Goal: Information Seeking & Learning: Learn about a topic

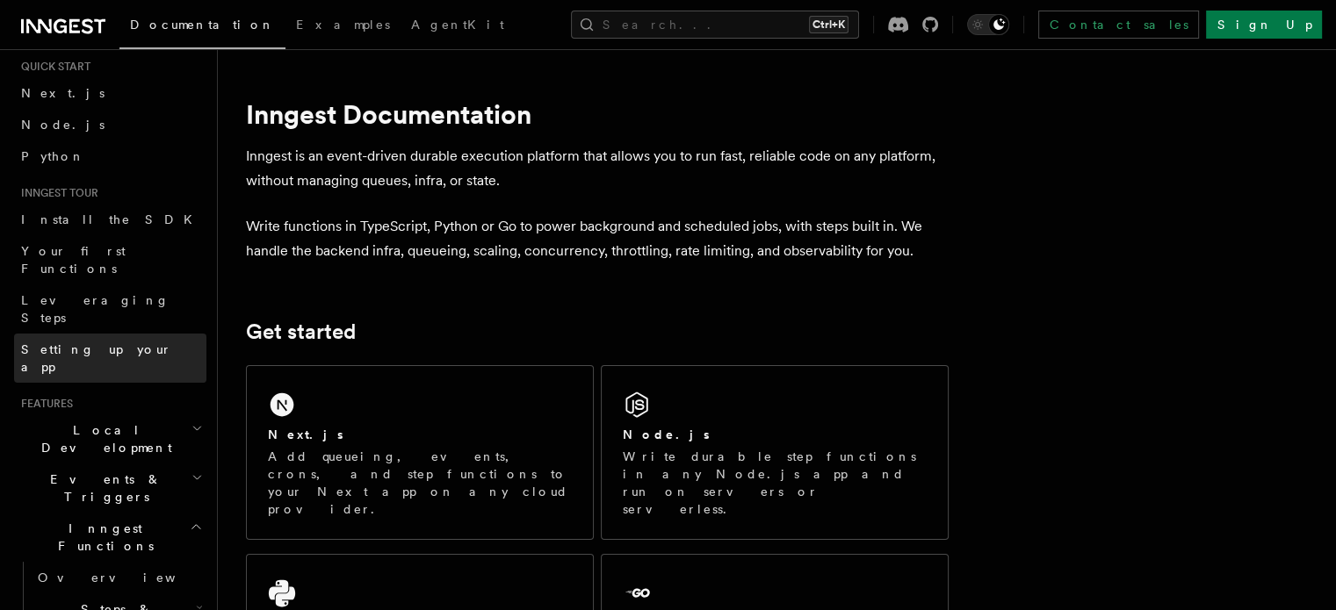
scroll to position [58, 0]
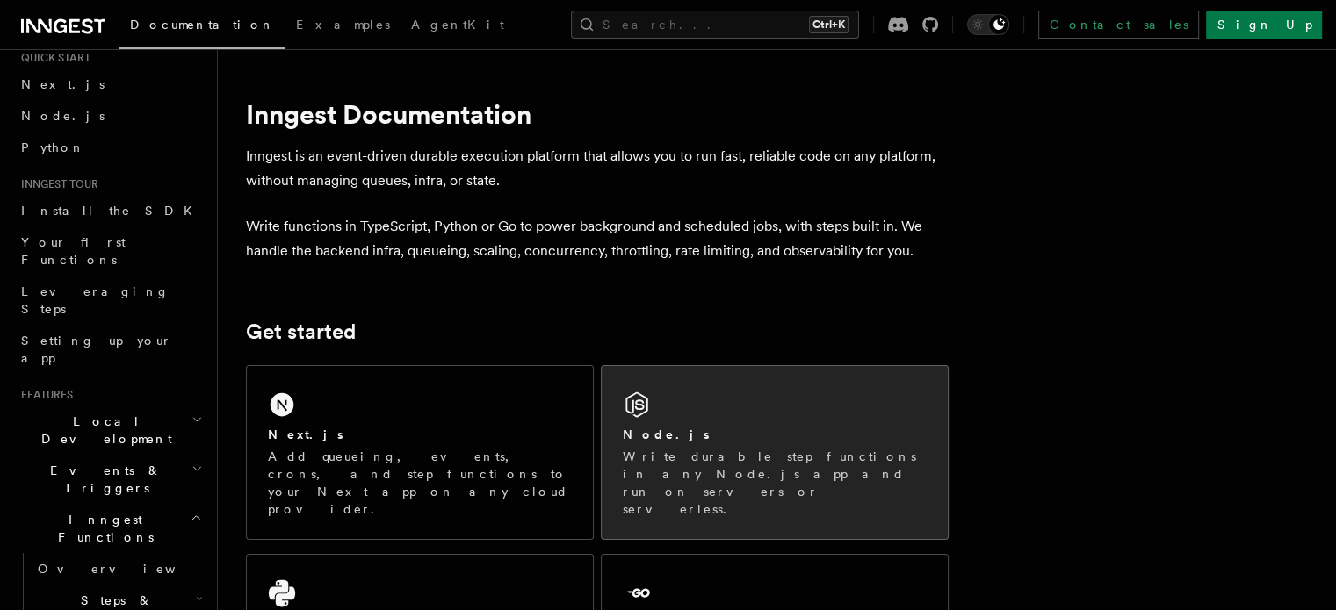
click at [654, 471] on p "Write durable step functions in any Node.js app and run on servers or serverles…" at bounding box center [775, 483] width 304 height 70
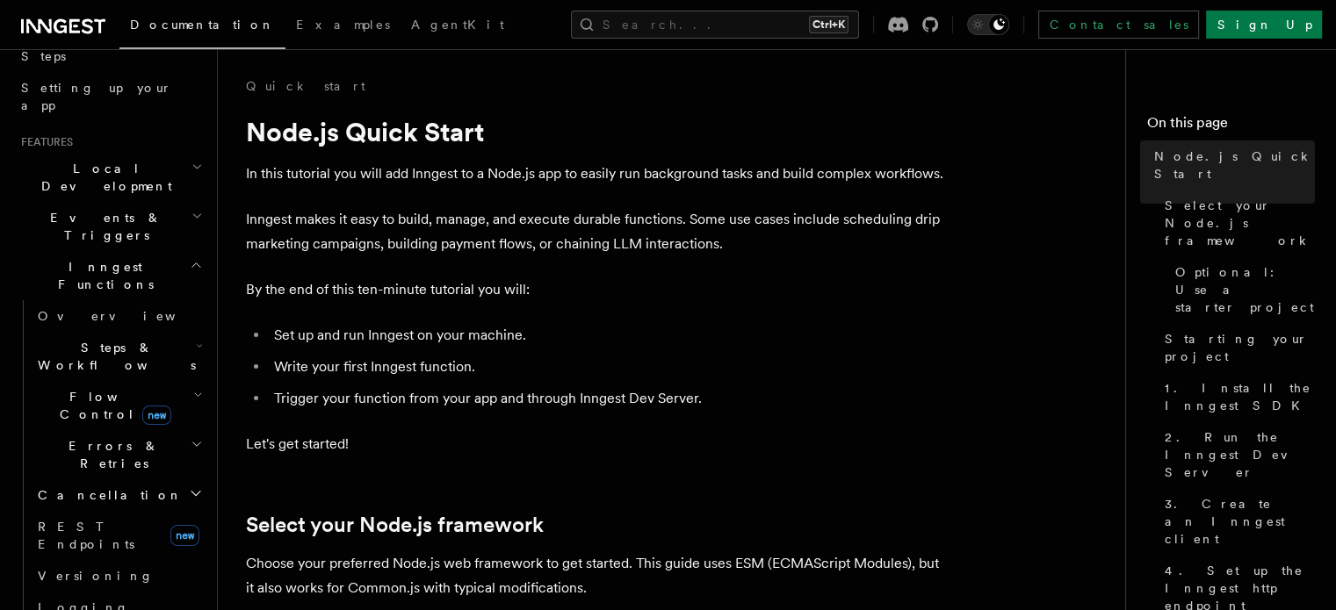
scroll to position [292, 0]
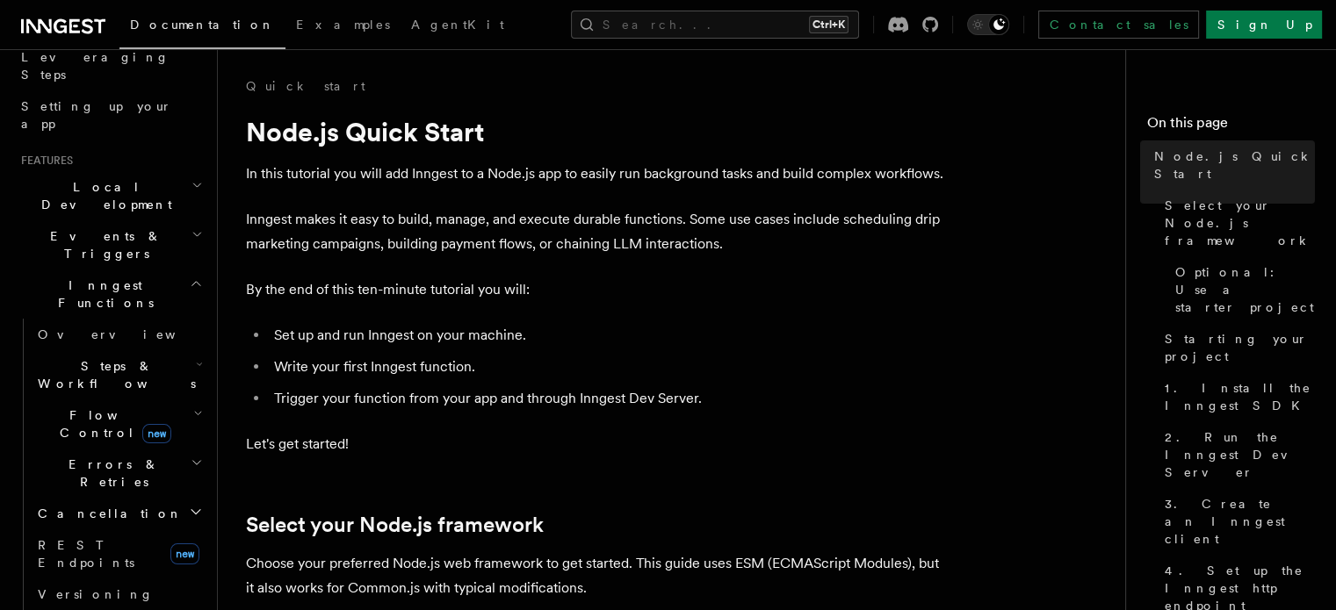
click at [190, 277] on icon "button" at bounding box center [196, 284] width 13 height 14
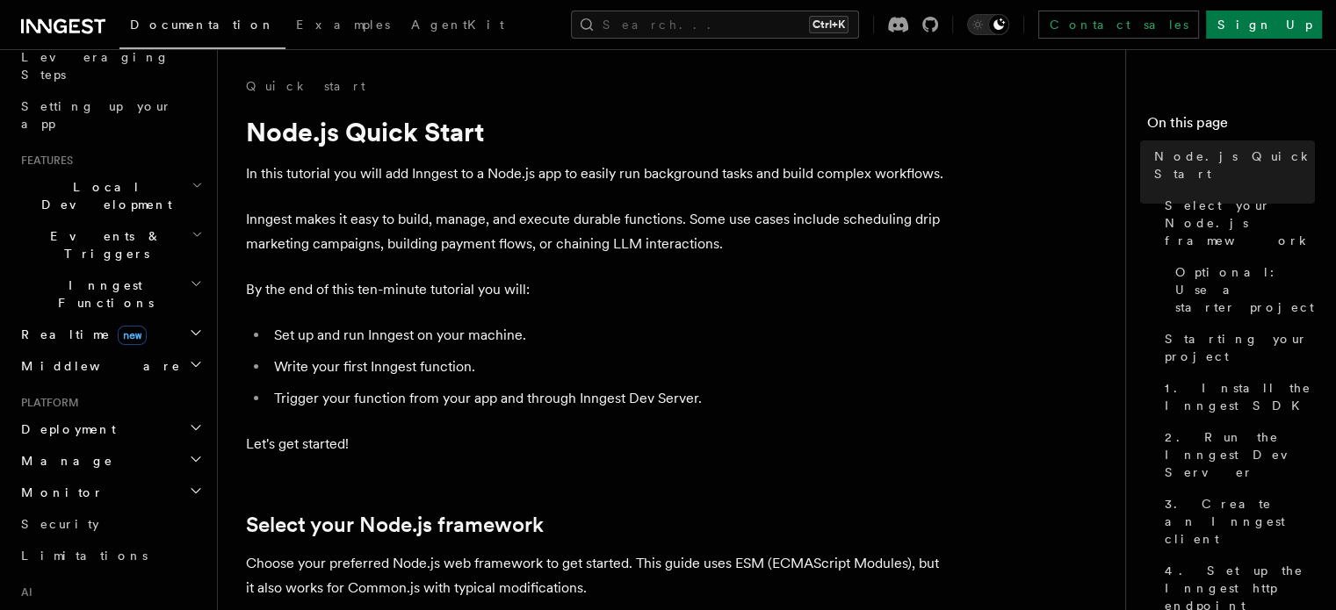
click at [172, 220] on h2 "Events & Triggers" at bounding box center [110, 244] width 192 height 49
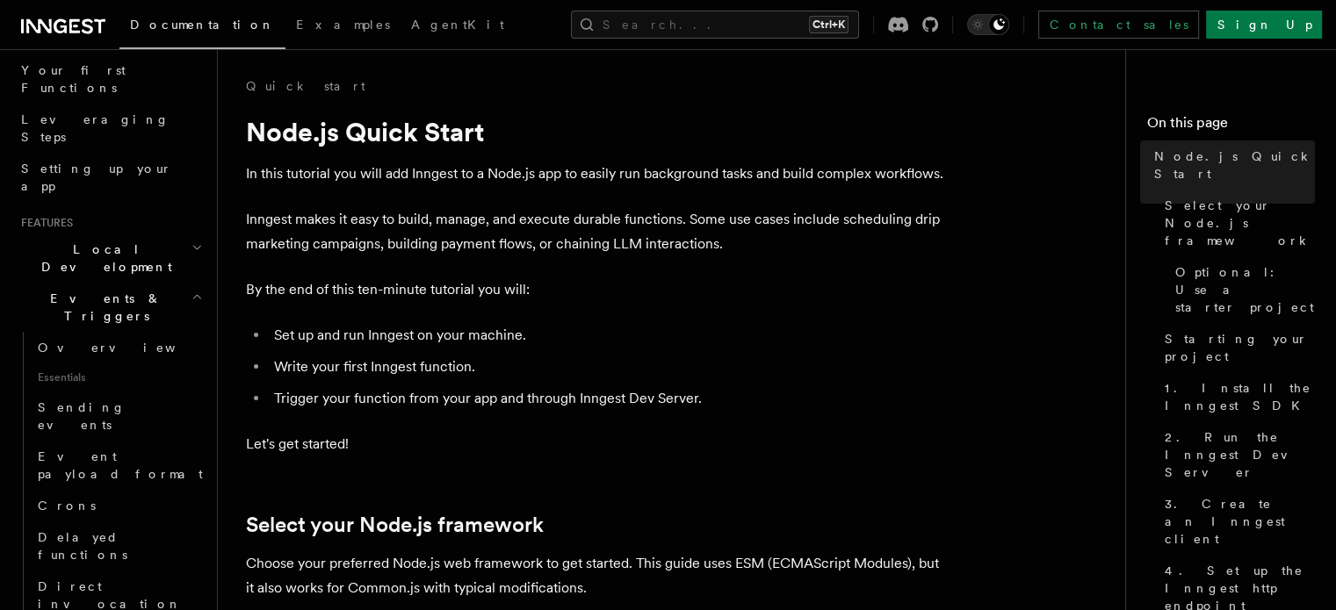
scroll to position [205, 0]
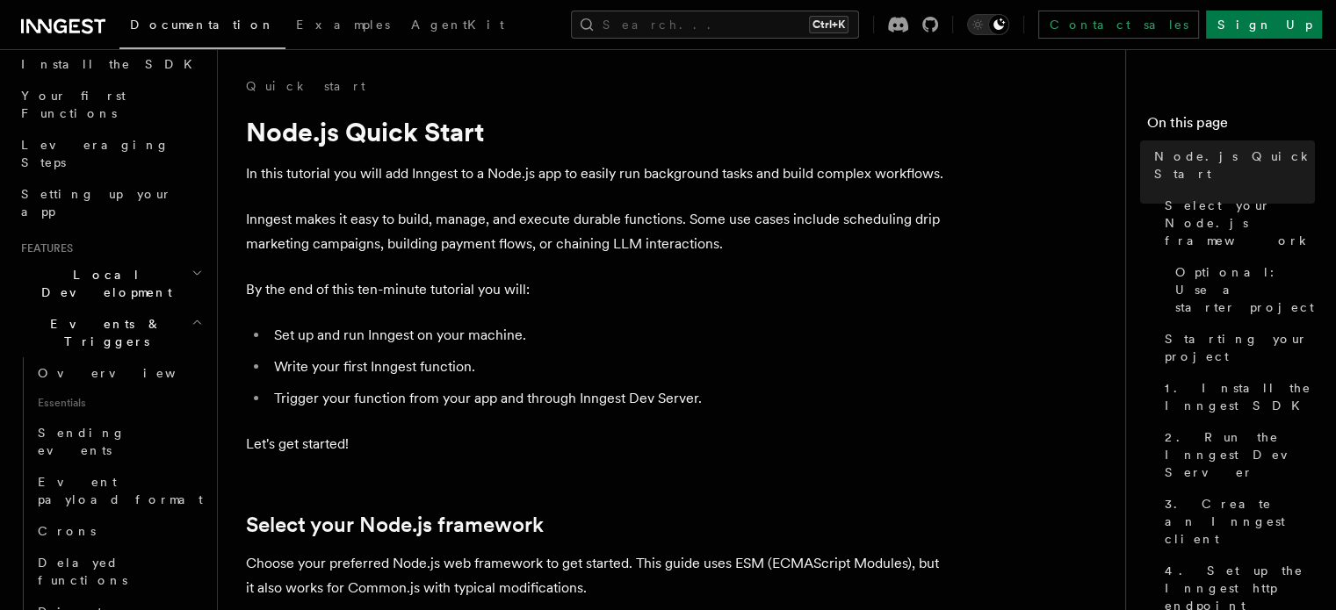
click at [174, 259] on h2 "Local Development" at bounding box center [110, 283] width 192 height 49
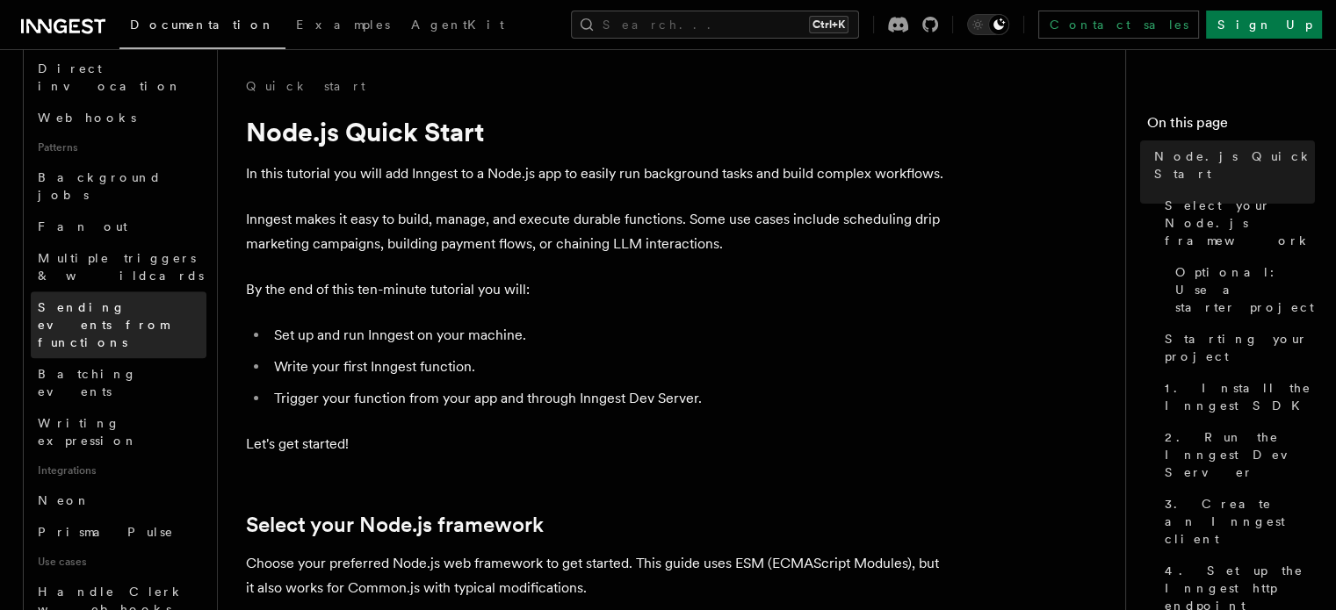
scroll to position [907, 0]
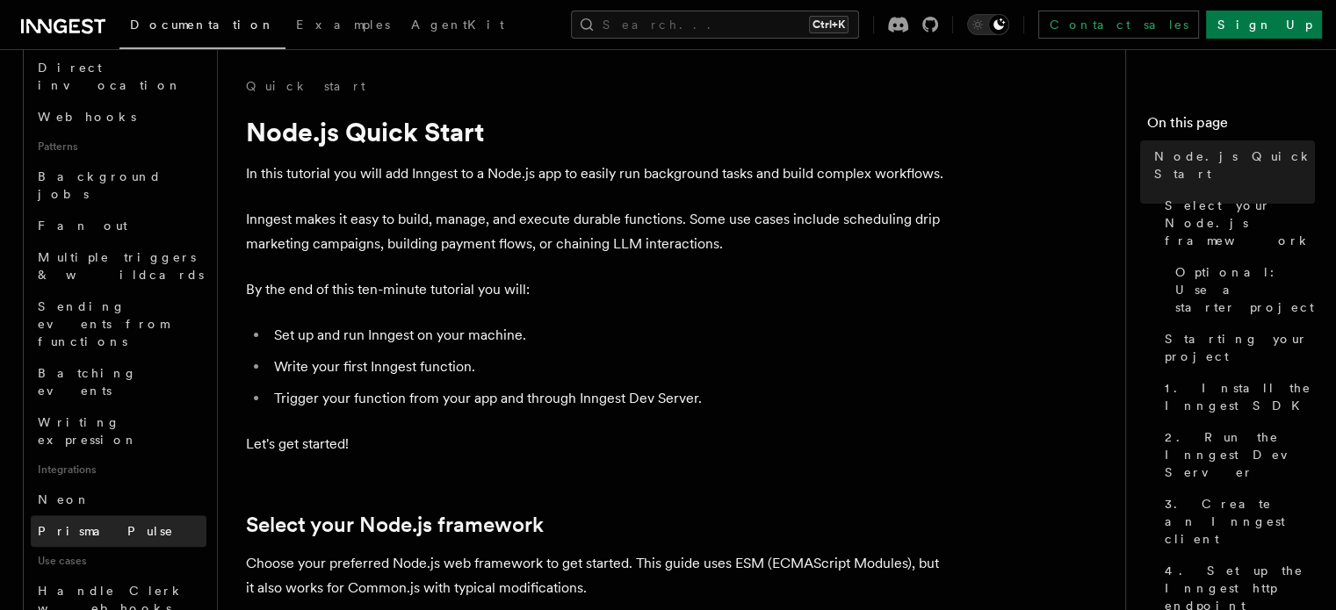
click at [120, 515] on link "Prisma Pulse" at bounding box center [119, 531] width 176 height 32
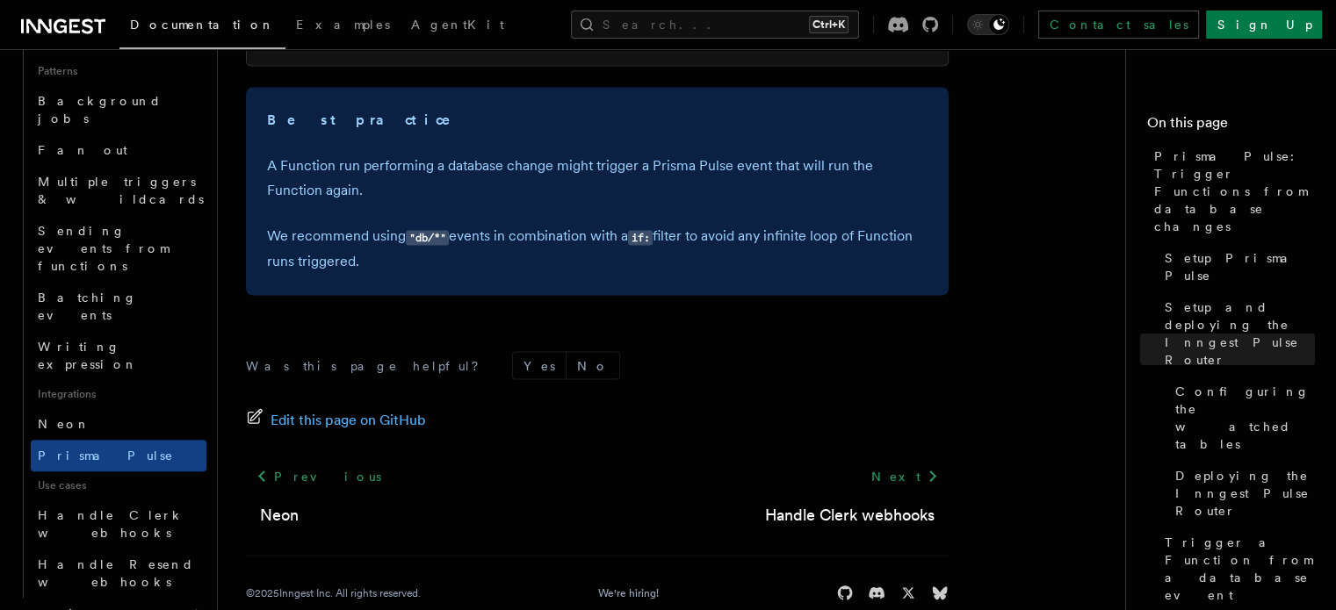
scroll to position [790, 0]
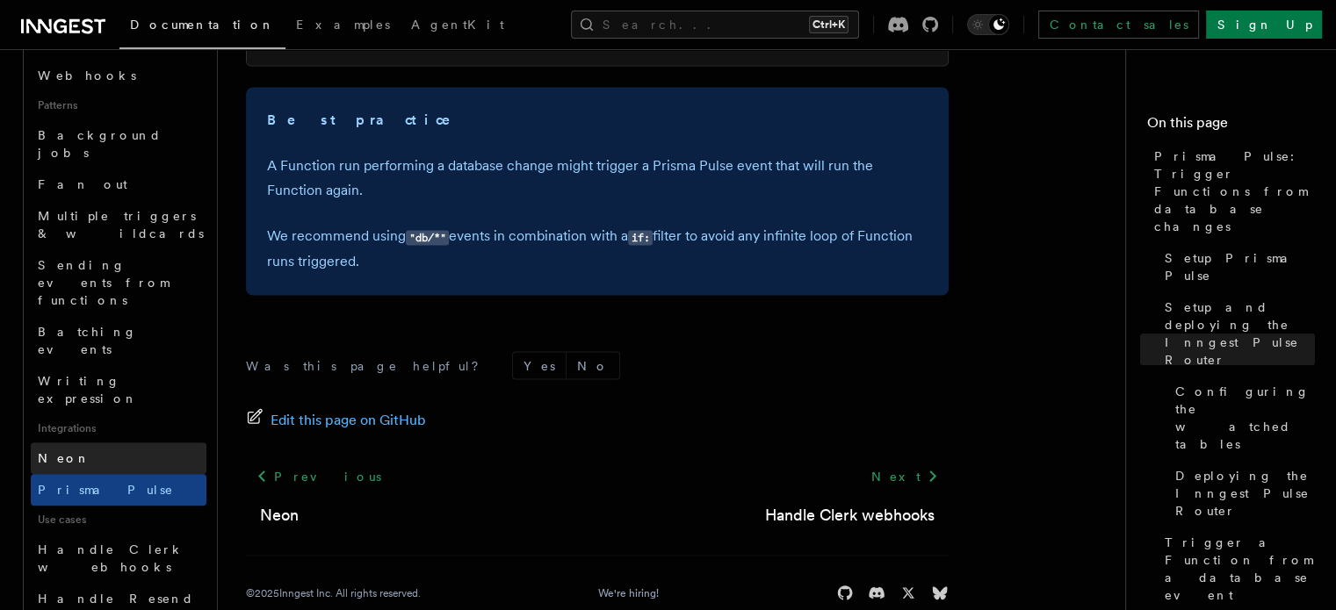
click at [95, 443] on link "Neon" at bounding box center [119, 459] width 176 height 32
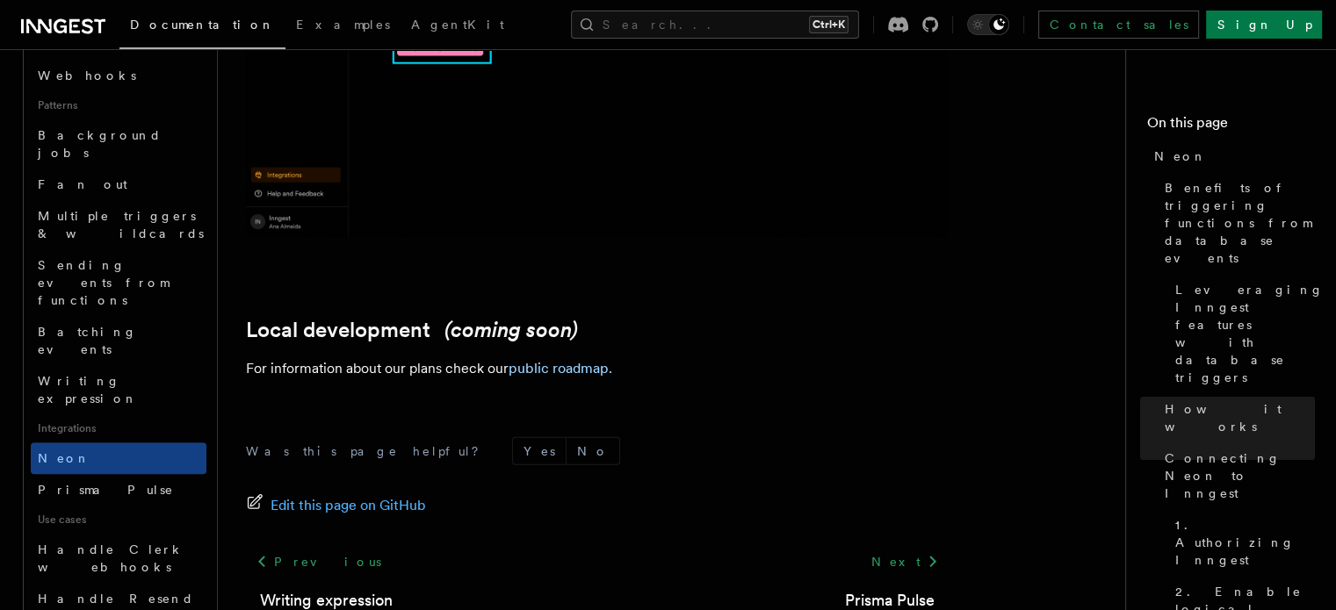
scroll to position [4325, 0]
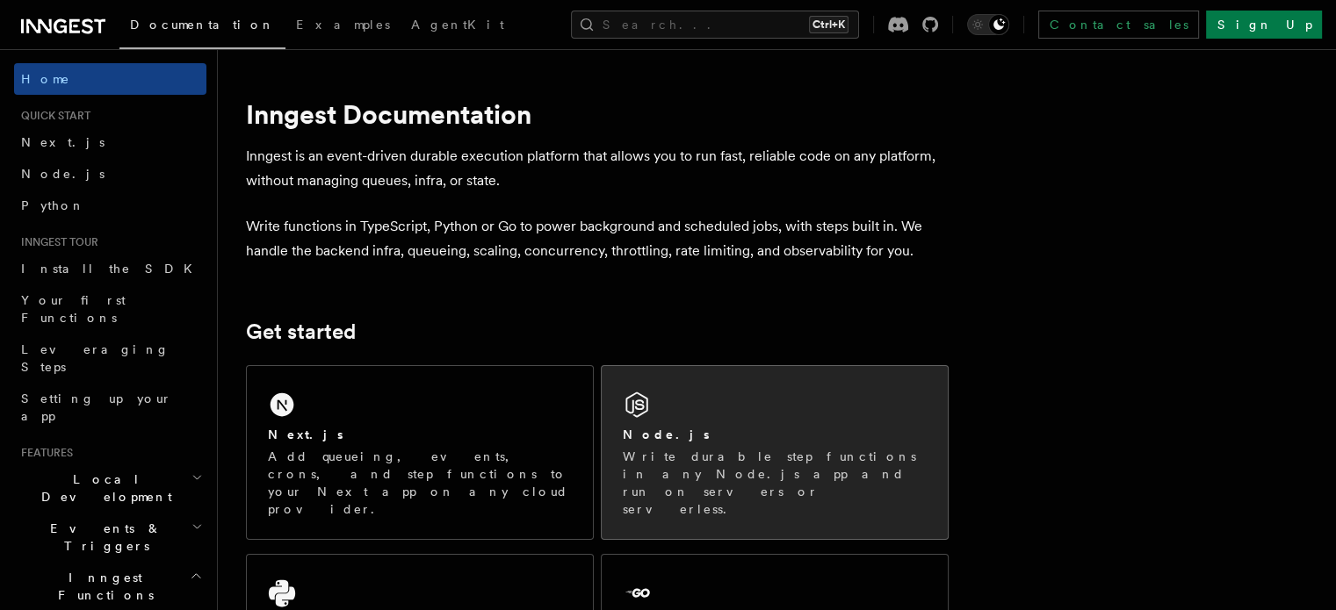
click at [643, 462] on p "Write durable step functions in any Node.js app and run on servers or serverles…" at bounding box center [775, 483] width 304 height 70
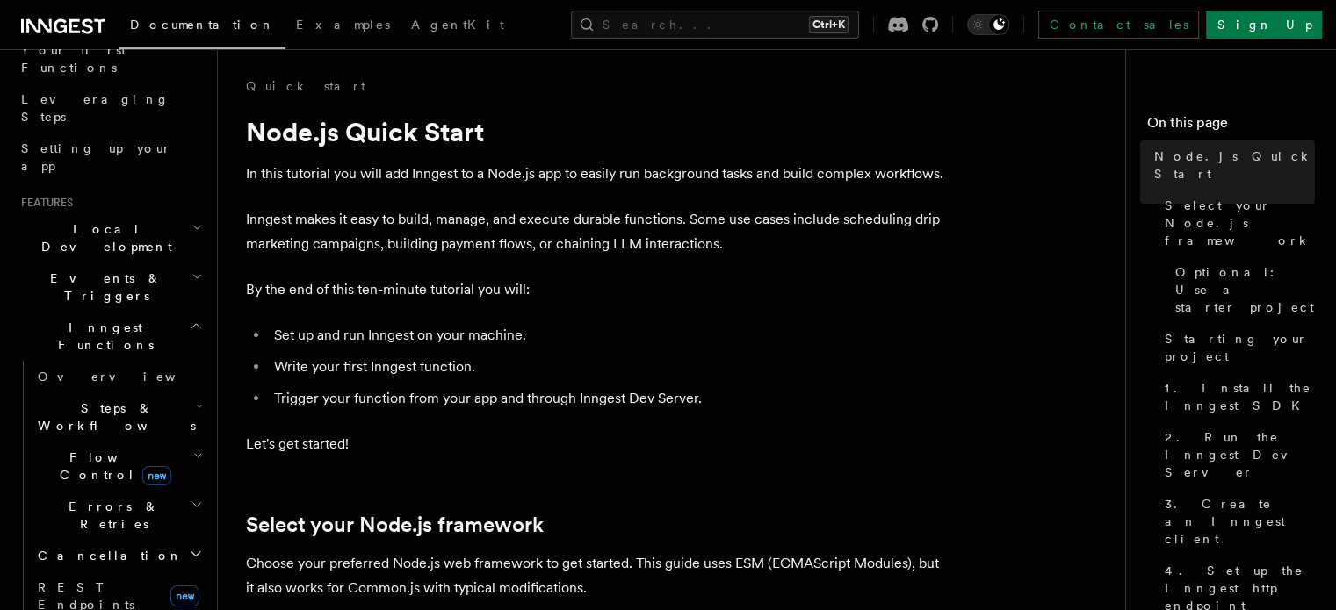
scroll to position [234, 0]
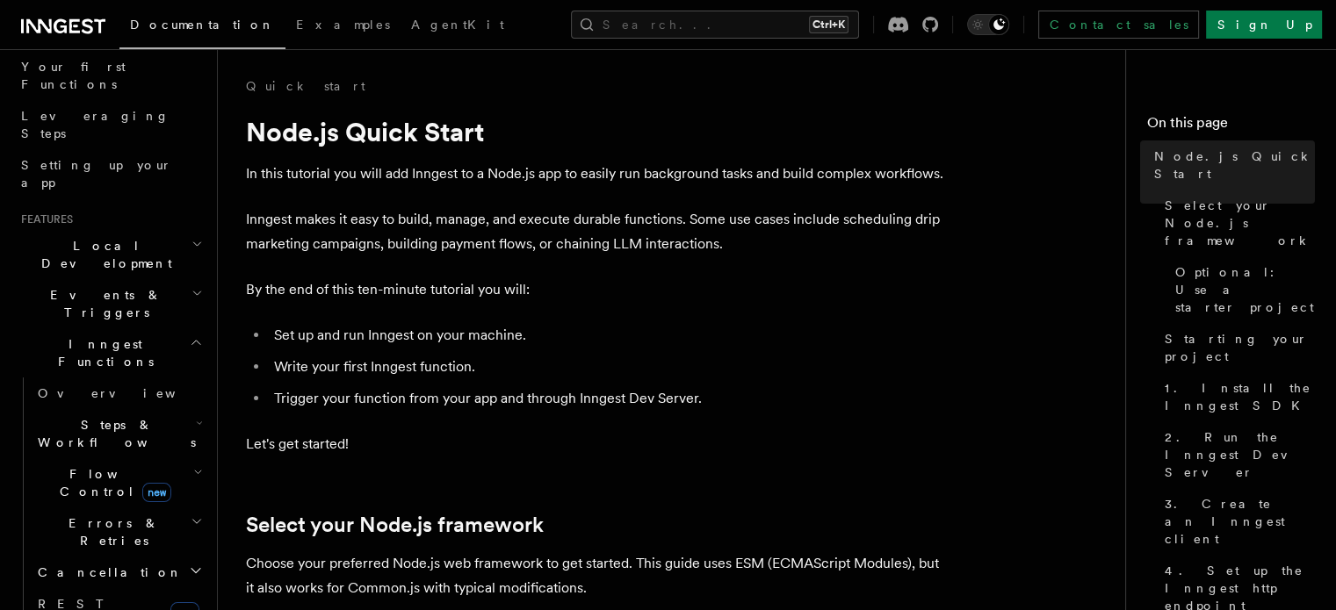
click at [158, 230] on h2 "Local Development" at bounding box center [110, 254] width 192 height 49
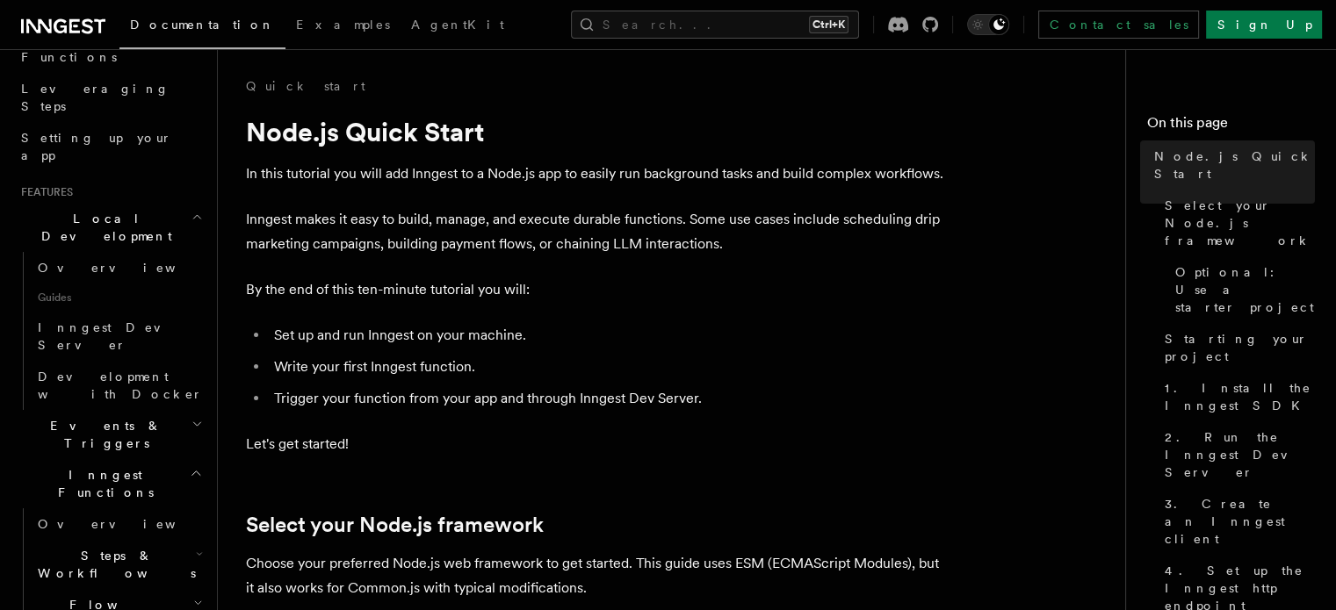
scroll to position [263, 0]
click at [142, 407] on h2 "Events & Triggers" at bounding box center [110, 431] width 192 height 49
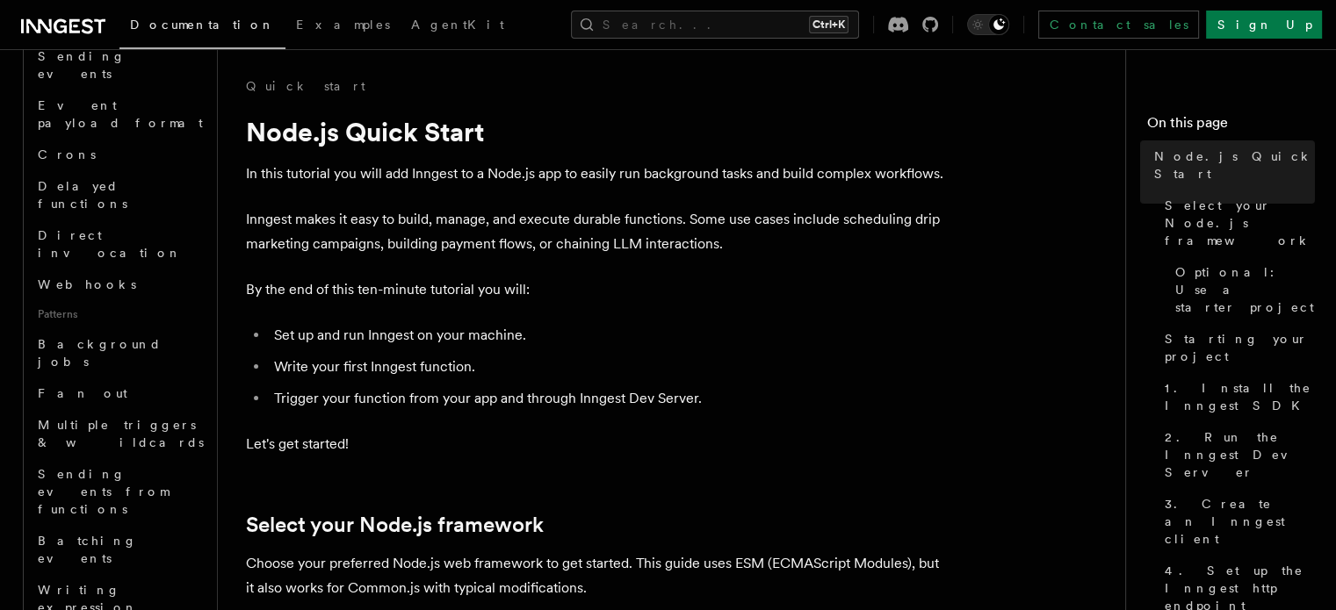
scroll to position [819, 0]
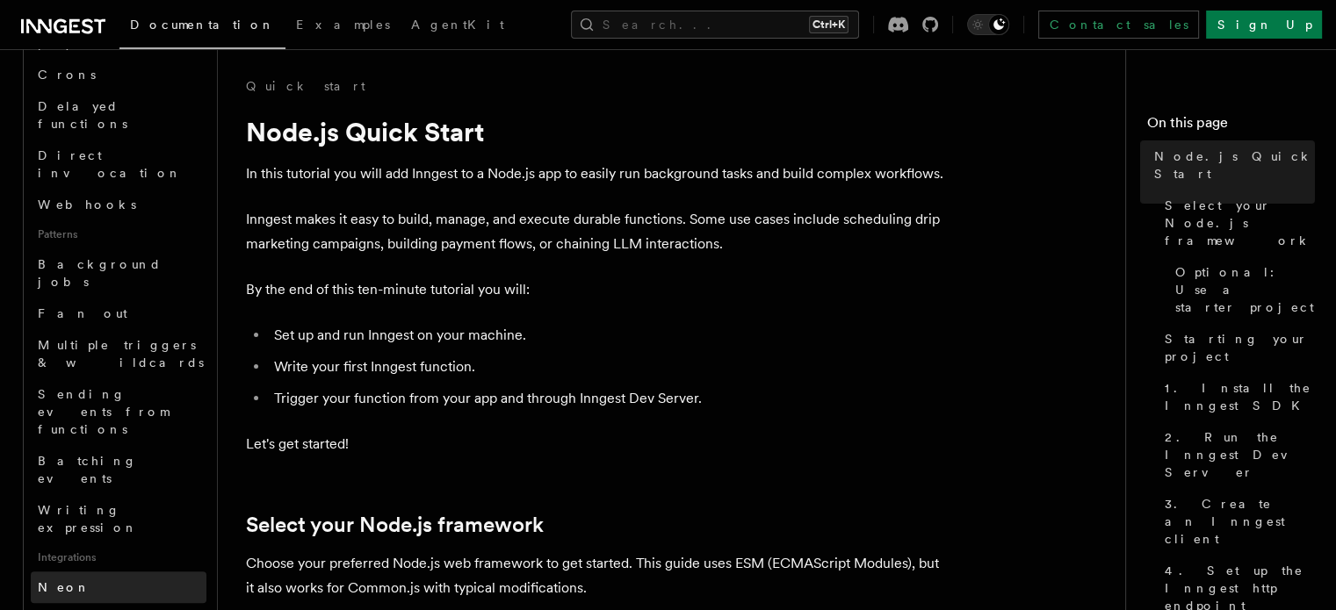
click at [108, 572] on link "Neon" at bounding box center [119, 588] width 176 height 32
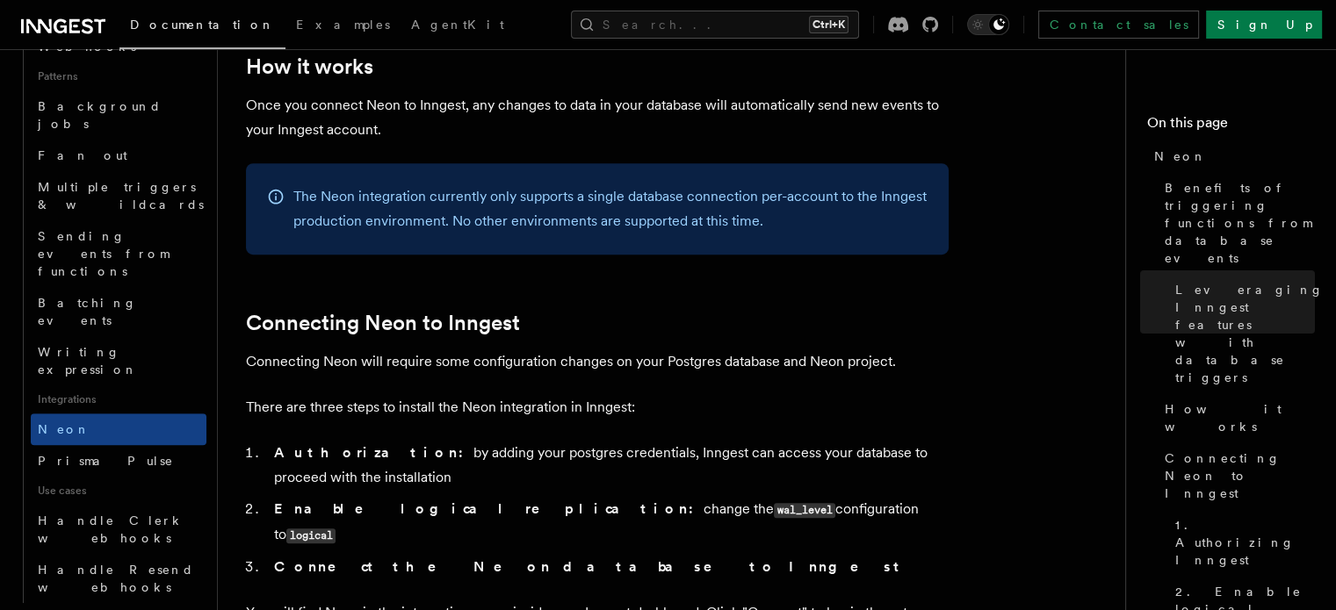
scroll to position [779, 0]
